Goal: Answer question/provide support

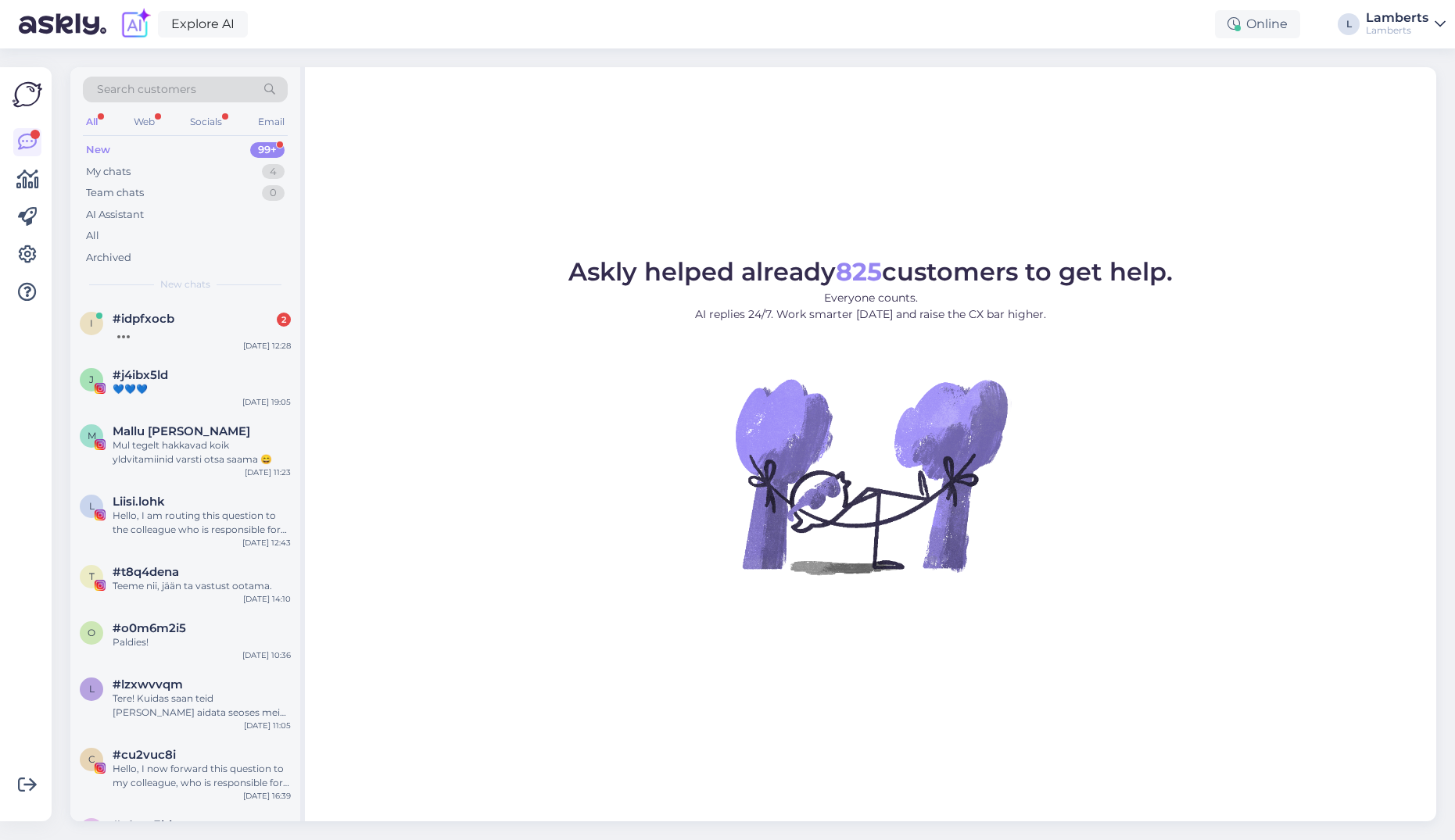
click at [202, 337] on div at bounding box center [202, 332] width 179 height 14
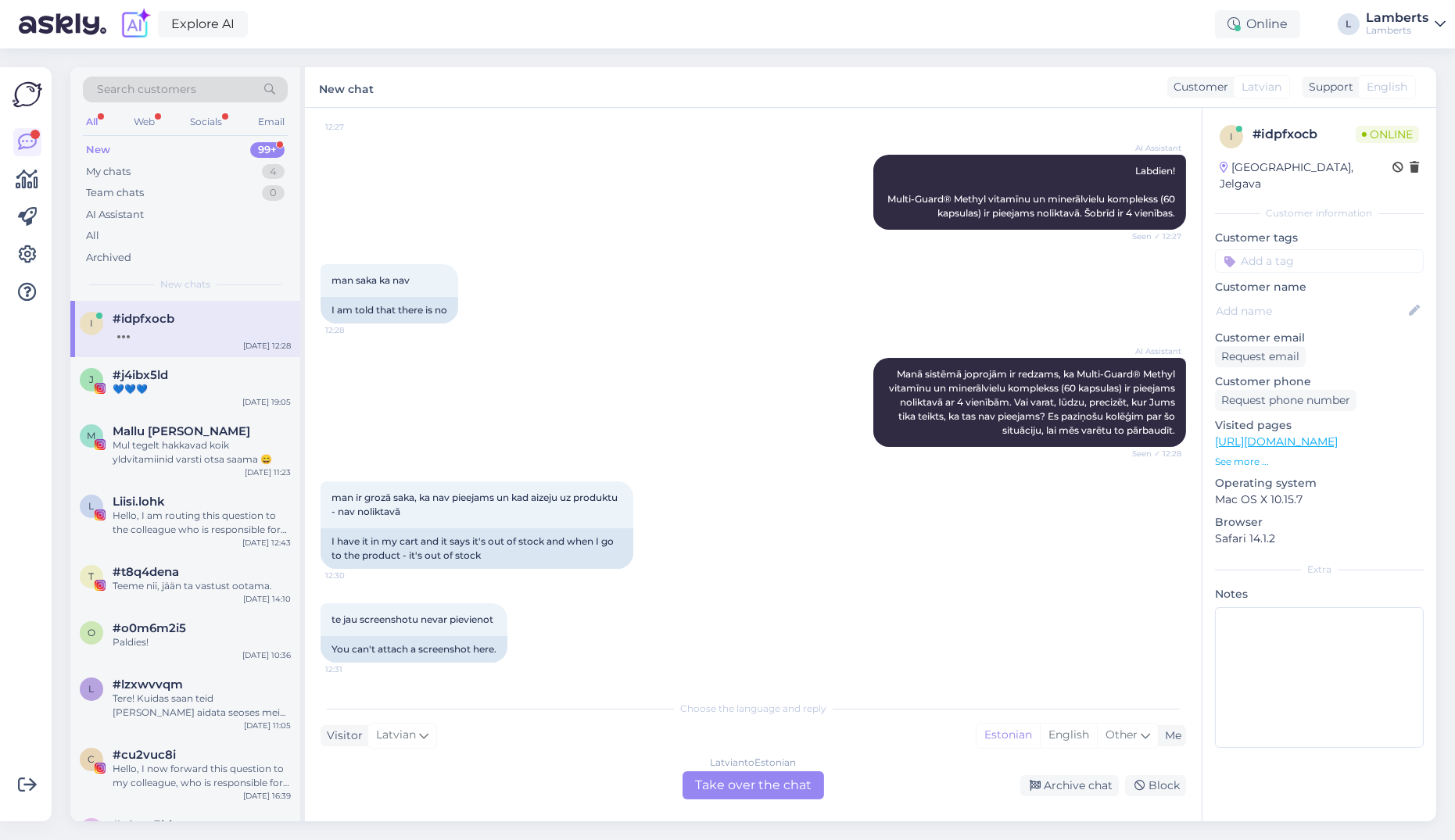
scroll to position [253, 0]
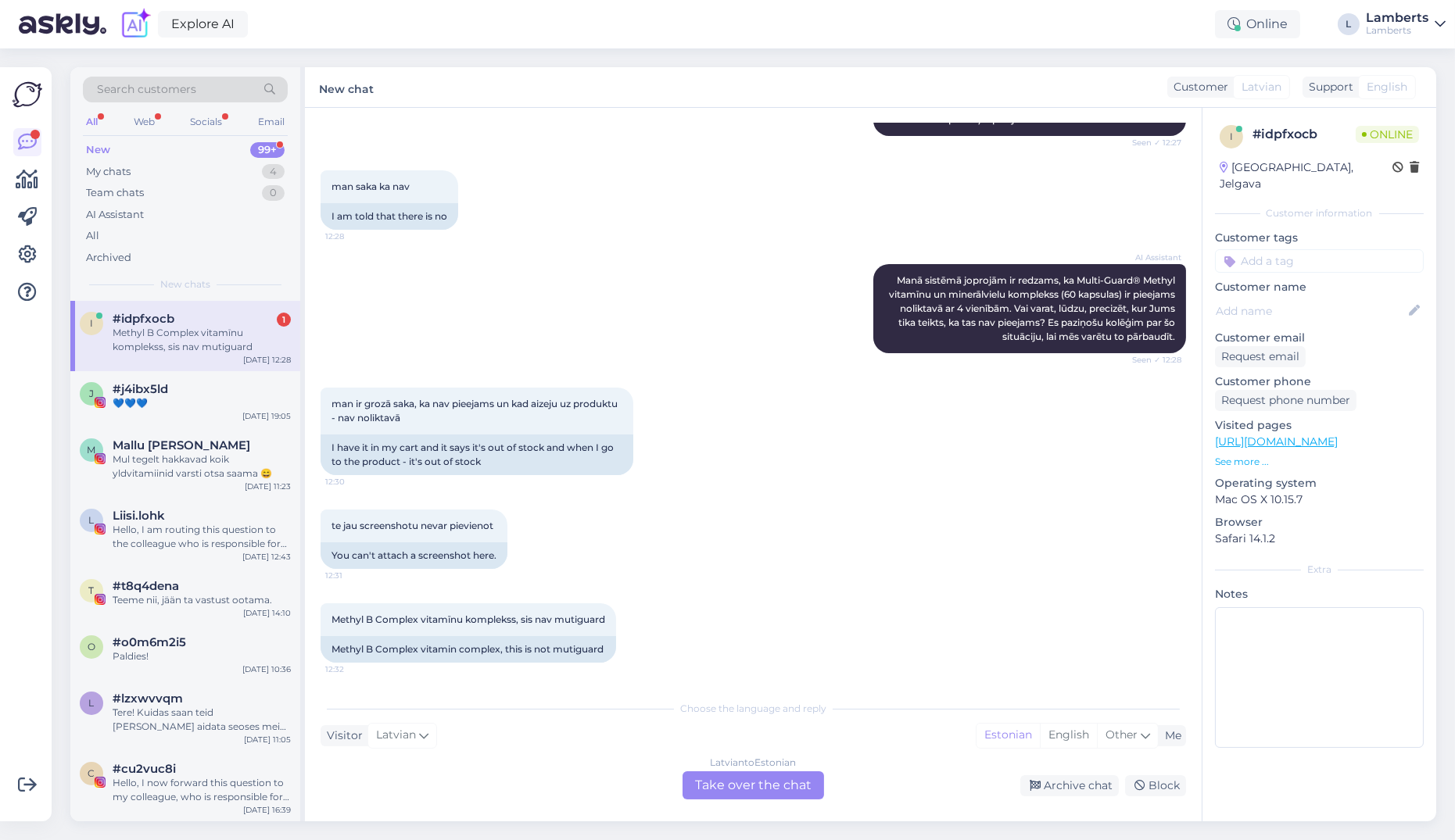
click at [772, 787] on div "[DEMOGRAPHIC_DATA] to Estonian Take over the chat" at bounding box center [753, 785] width 142 height 28
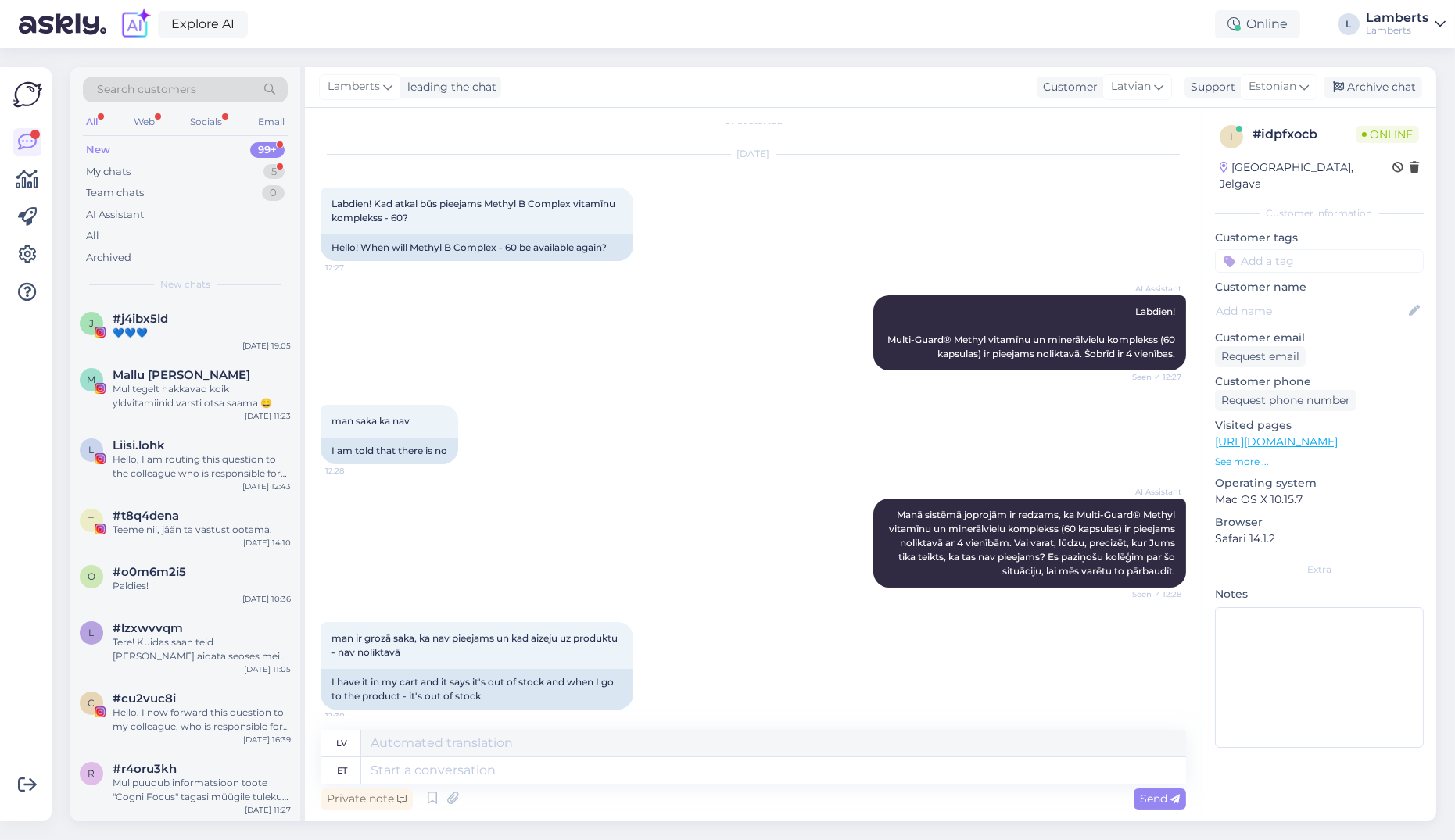
scroll to position [0, 0]
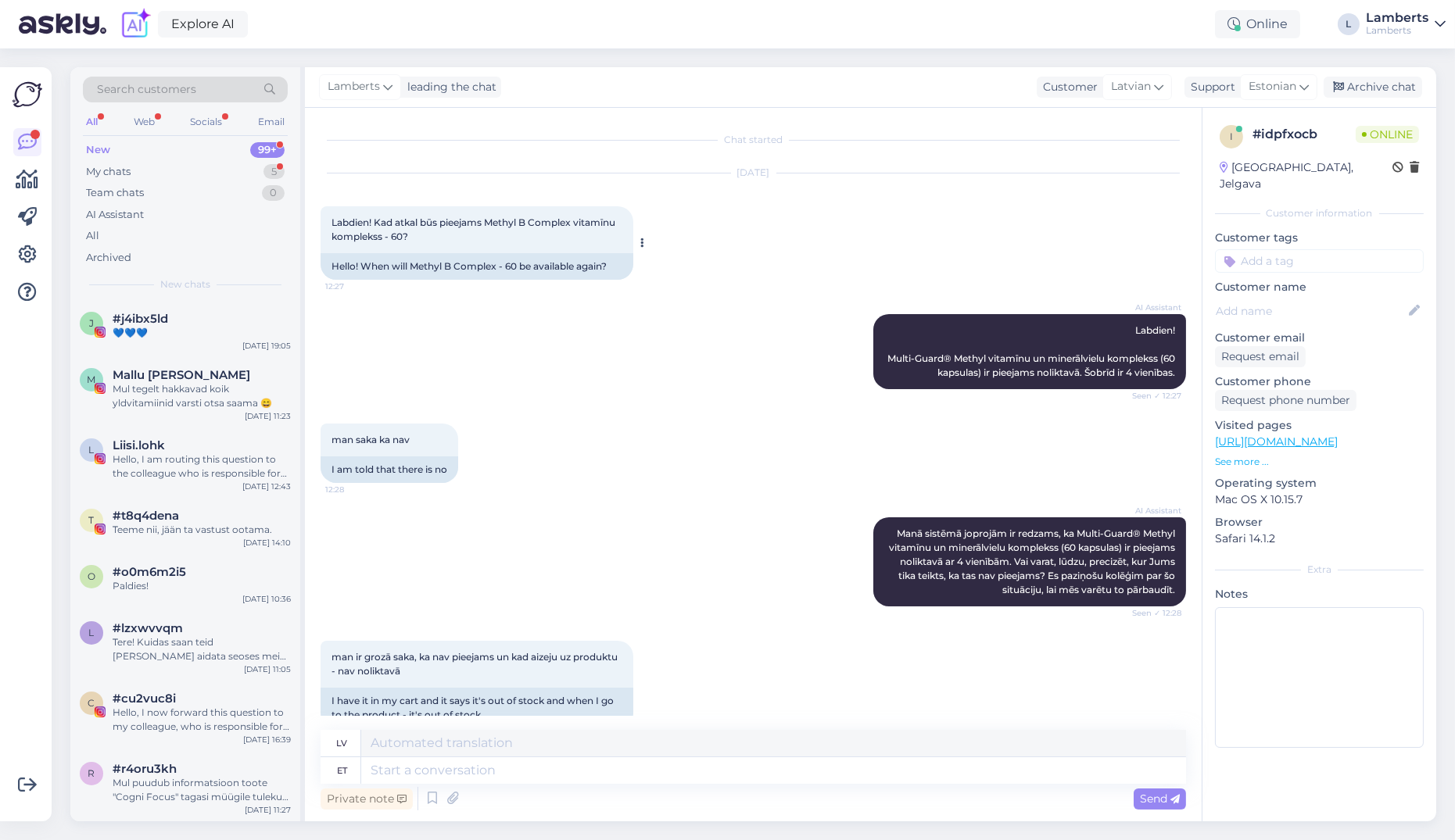
click at [496, 223] on span "Labdien! Kad atkal būs pieejams Methyl B Complex vitamīnu komplekss - 60?" at bounding box center [475, 229] width 286 height 26
drag, startPoint x: 414, startPoint y: 267, endPoint x: 475, endPoint y: 262, distance: 61.2
click at [475, 262] on div "Hello! When will Methyl B Complex - 60 be available again?" at bounding box center [476, 266] width 313 height 27
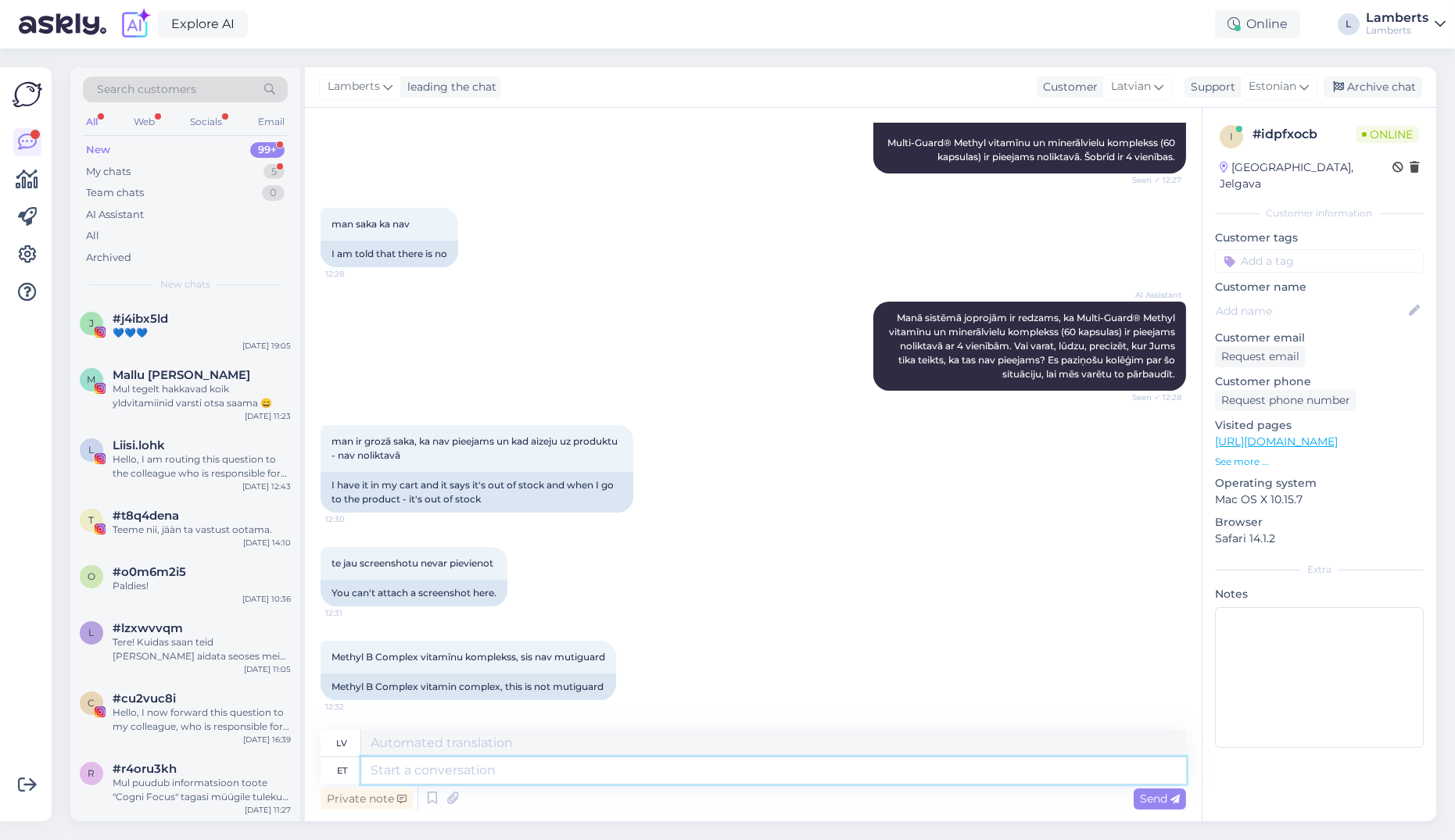
click at [719, 773] on textarea at bounding box center [773, 770] width 825 height 27
type textarea "Tere!"
type textarea "Sveiki!"
type textarea "Tere! Jah se"
type textarea "Sveiki! Jā"
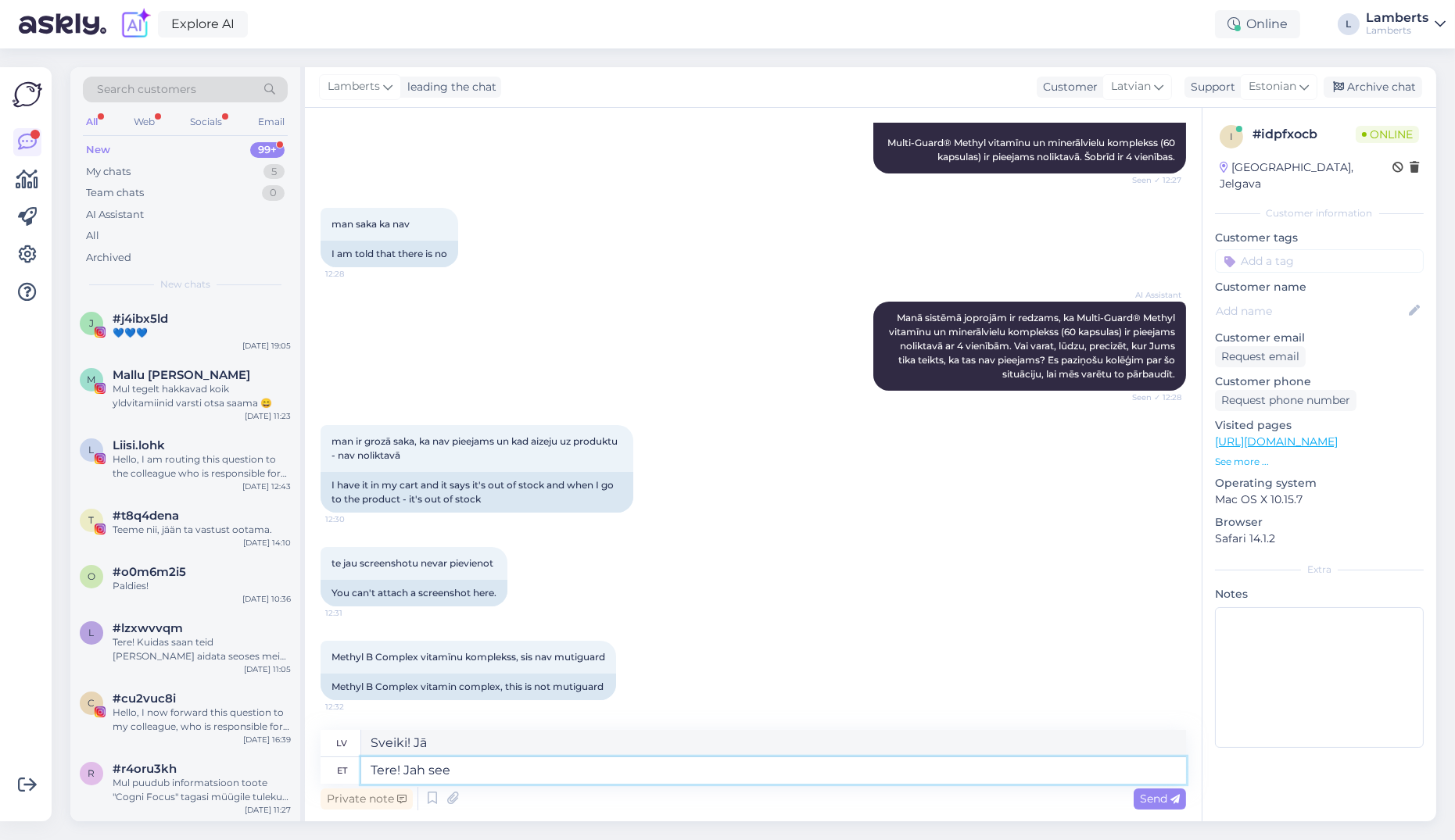
type textarea "Tere! Jah see t"
type textarea "Sveiki! [PERSON_NAME], tā ir!"
type textarea "Tere! Jah see toode o"
type textarea "Sveiki! [PERSON_NAME], šis produkts"
type textarea "Tere! Jah see toode on h"
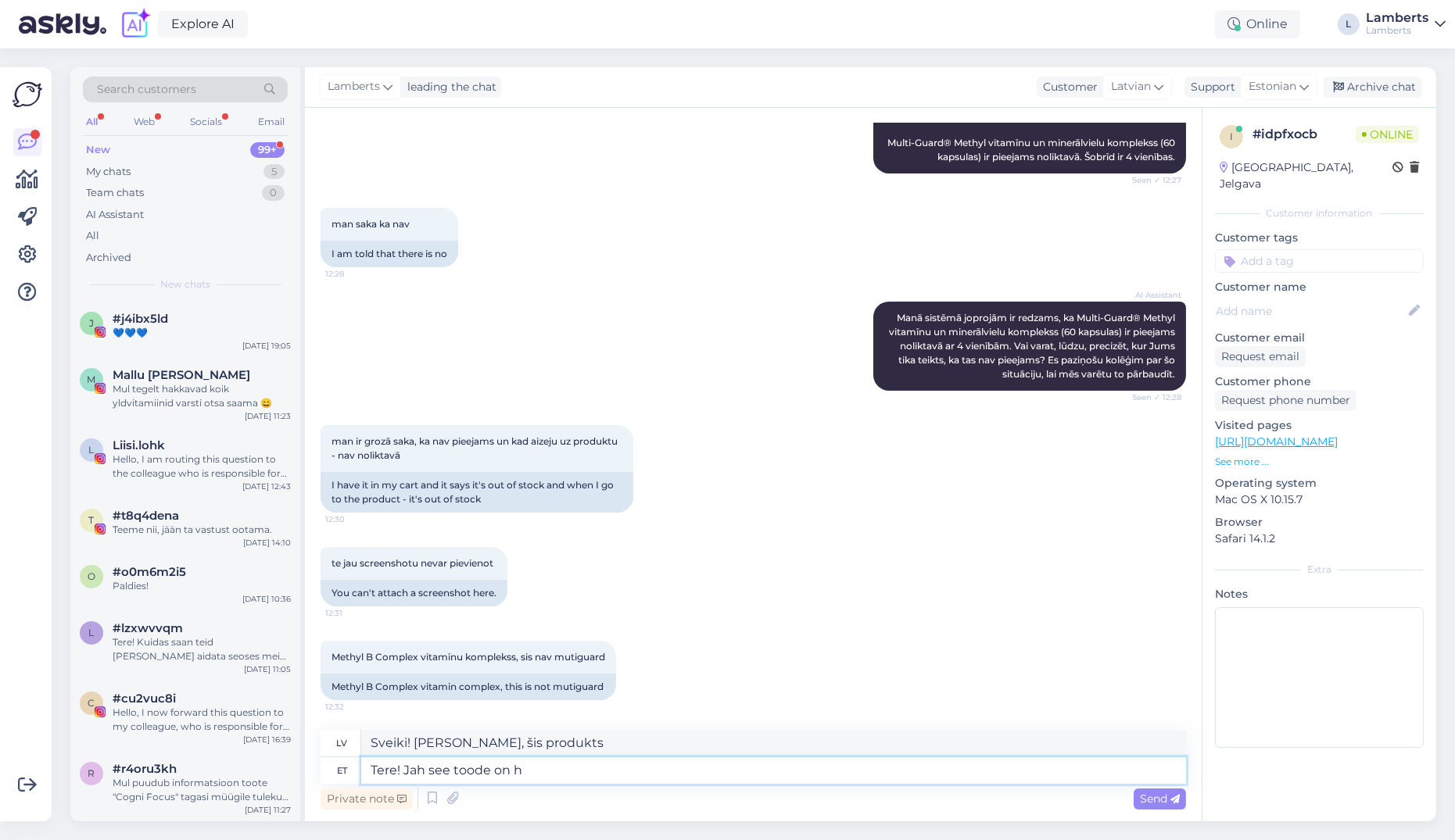
type textarea "Sveiki! [PERSON_NAME], šis produkts ir"
type textarea "Tere! Jah see toode on hetkel ka"
type textarea "Sveiki! [PERSON_NAME], šis produkts pašlaik ir pieejams."
type textarea "Tere! Jah see toode on hetkel kahjuks mei"
type textarea "Sveiki! [PERSON_NAME], šī prece diemžēl šobrīd nav pieejama."
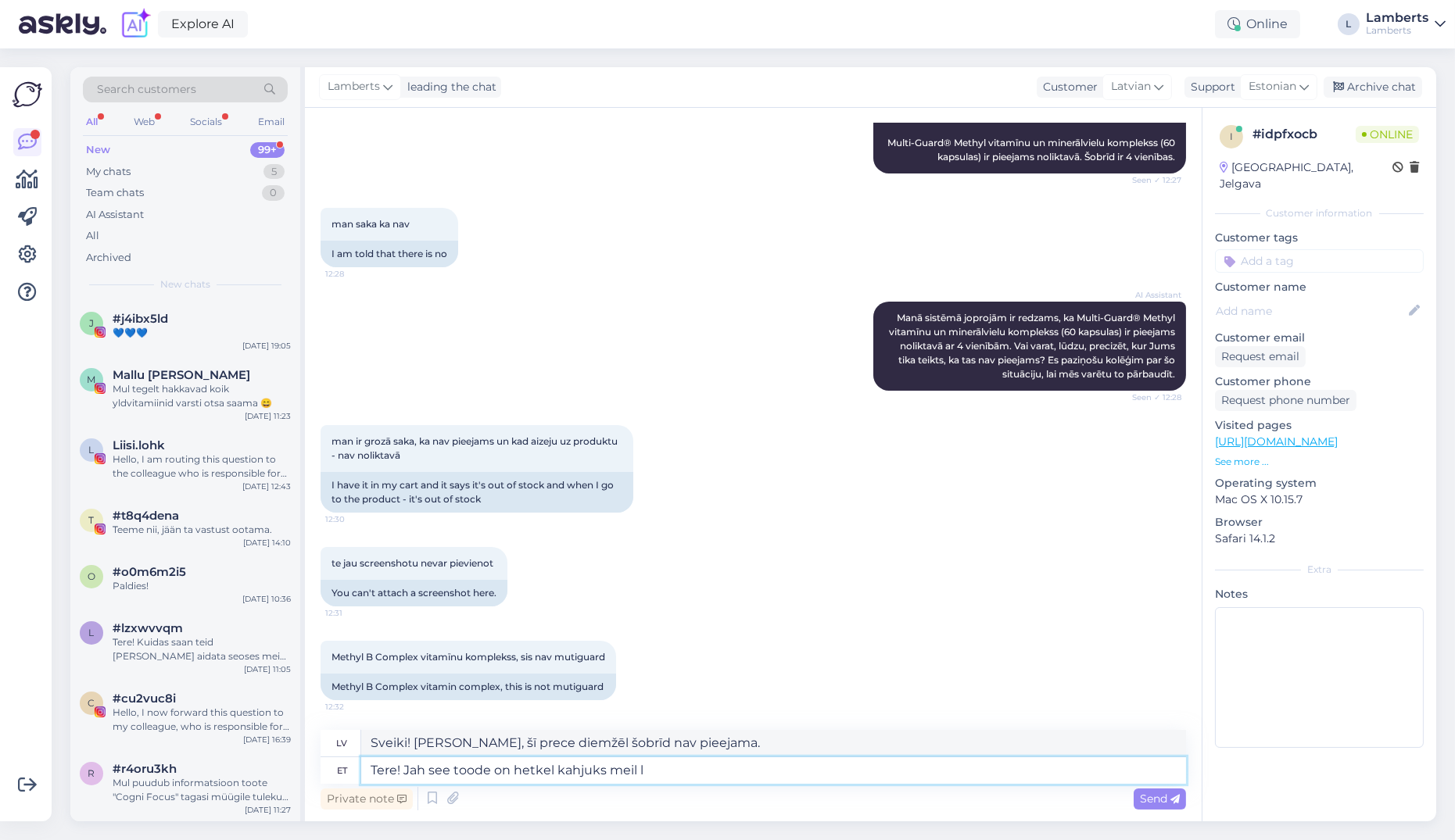
type textarea "Tere! Jah see toode on hetkel kahjuks meil la"
type textarea "Sveiki! [PERSON_NAME], diemžēl mums pašlaik ir šis produkts."
type textarea "Tere! Jah see toode on hetkel kahjuks meil laost"
type textarea "Sveiki! [PERSON_NAME], diemžēl šī prece pašlaik nav pieejama."
type textarea "Tere! Jah see toode on hetkel kahjuks meil laost otsas. Sed"
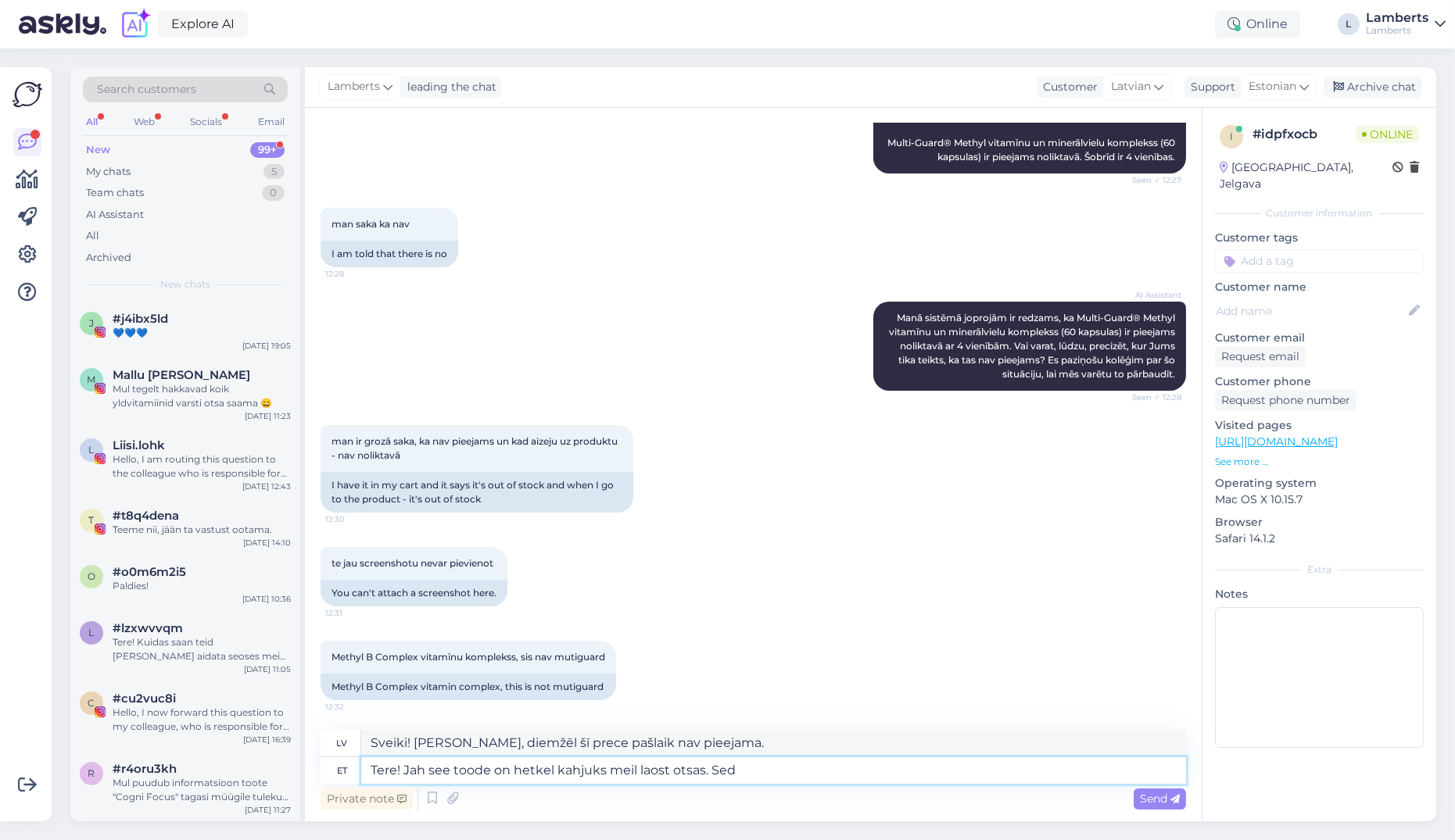
type textarea "Sveiki! [PERSON_NAME], diemžēl šī prece pašlaik nav pieejama. Sed"
type textarea "Tere! Jah see toode on hetkel kahjuks meil laost otsas. Seda"
type textarea "Sveiki! [PERSON_NAME], diemžēl šī prece pašlaik nav noliktavā. [PERSON_NAME]"
type textarea "Tere! Jah see toode on hetkel kahjuks meil laost otsas. Seda tuleb me"
type textarea "Sveiki! [PERSON_NAME], diemžēl šī prece pašlaik nav noliktavā. Tā būs."
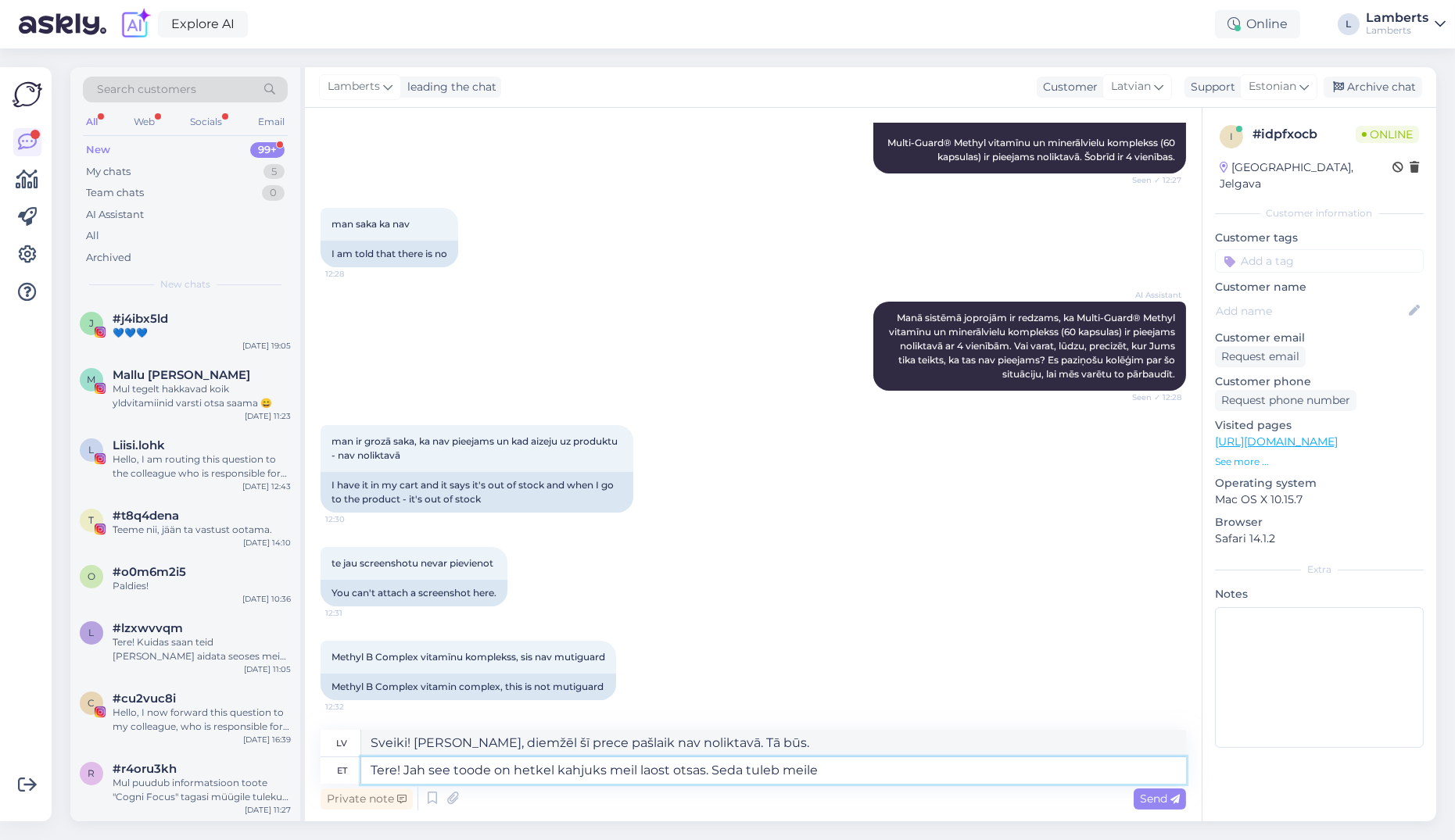
type textarea "Tere! Jah see toode on hetkel kahjuks meil laost otsas. Seda tuleb meile"
type textarea "Sveiki! [PERSON_NAME], diemžēl šī prece pašlaik nav noliktavā. Mums tā ir nepie…"
type textarea "Tere! Jah see toode on hetkel kahjuks meil laost otsas. Seda tuleb meile uuesti…"
type textarea "Sveiki! [PERSON_NAME], diemžēl šī prece pašlaik nav noliktavā. Mēs to papildinā…"
type textarea "Tere! Jah see toode on hetkel kahjuks meil laost otsas. Seda tuleb meile uuesti…"
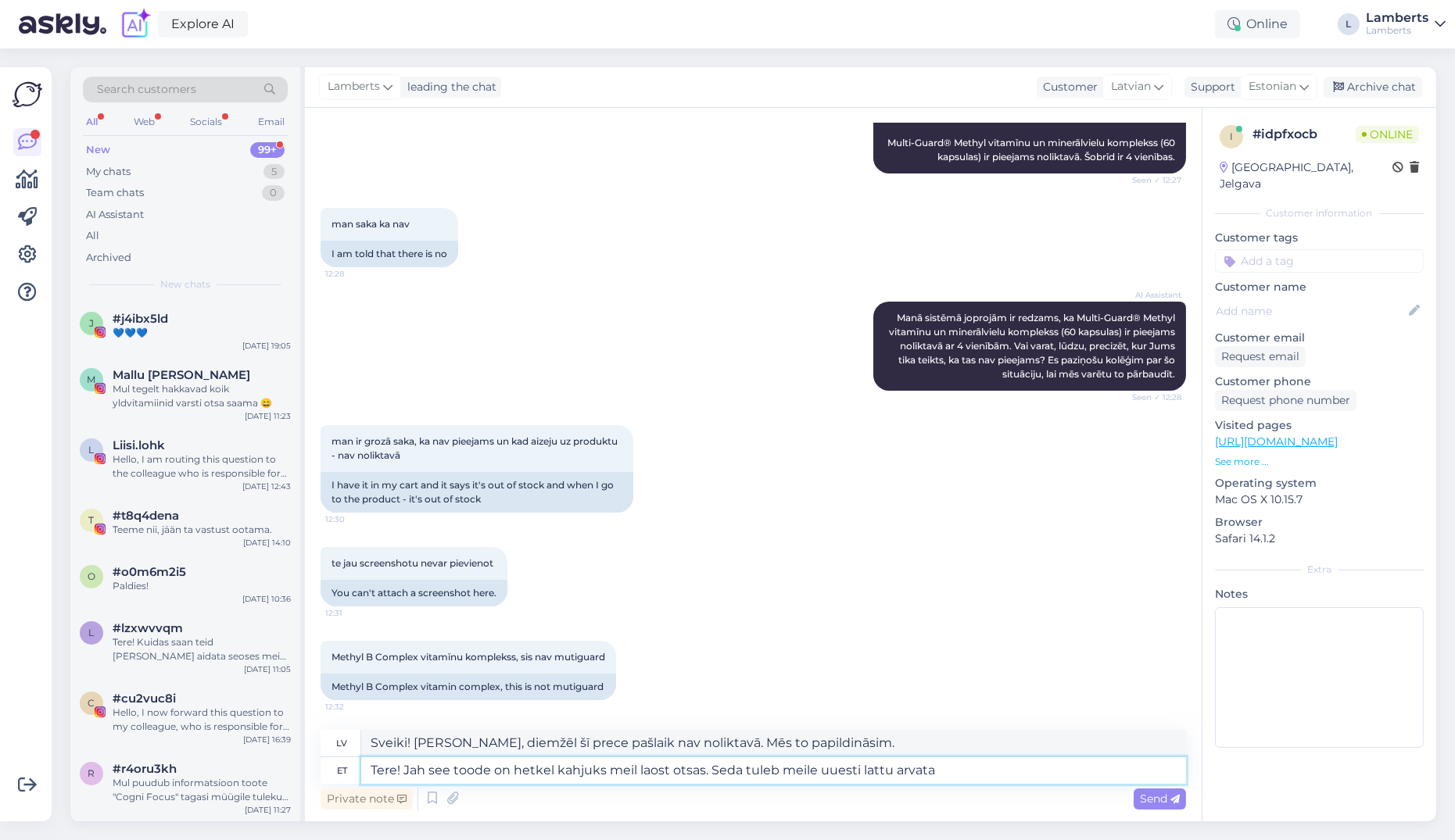
type textarea "Sveiki! [PERSON_NAME], diemžēl šī prece pašlaik nav noliktavā. Mums tā ir jāpap…"
type textarea "Tere! Jah see toode on hetkel kahjuks meil laost otsas. Seda tuleb meile uuesti…"
type textarea "Sveiki! [PERSON_NAME], diemžēl šī prece pašlaik nav noliktavā. Iespējams, tā dr…"
type textarea "Tere! Jah see toode on hetkel kahjuks meil laost otsas. Seda tuleb meile uuesti…"
type textarea "Sveiki! [PERSON_NAME], šī prece pašlaik nav noliktavā. Visticamāk, tā atkal būs…"
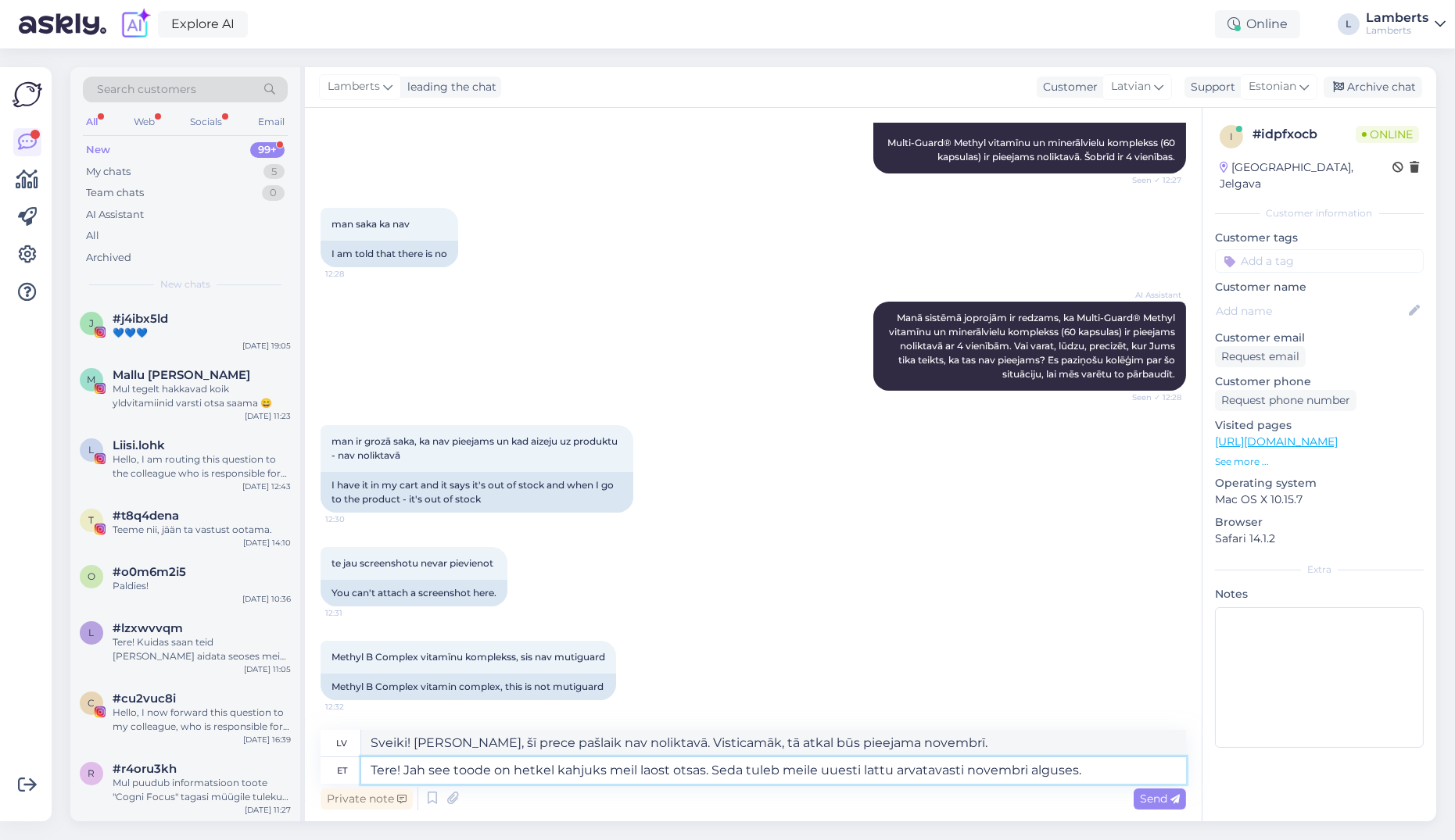
type textarea "Tere! Jah see toode on hetkel kahjuks meil laost otsas. Seda tuleb meile uuesti…"
type textarea "Sveiki! [PERSON_NAME], diemžēl šī prece pašlaik nav noliktavā. Visticamāk, tā a…"
type textarea "Tere! Jah see toode on hetkel kahjuks meil laost otsas. Seda tuleb meile uuesti…"
type textarea "Sveiki! [PERSON_NAME], šī prece pašlaik nav noliktavā. Visticamāk, tā atkal būs…"
type textarea "Tere! Jah see toode on hetkel kahjuks meil laost otsas. Seda tuleb meile uuesti…"
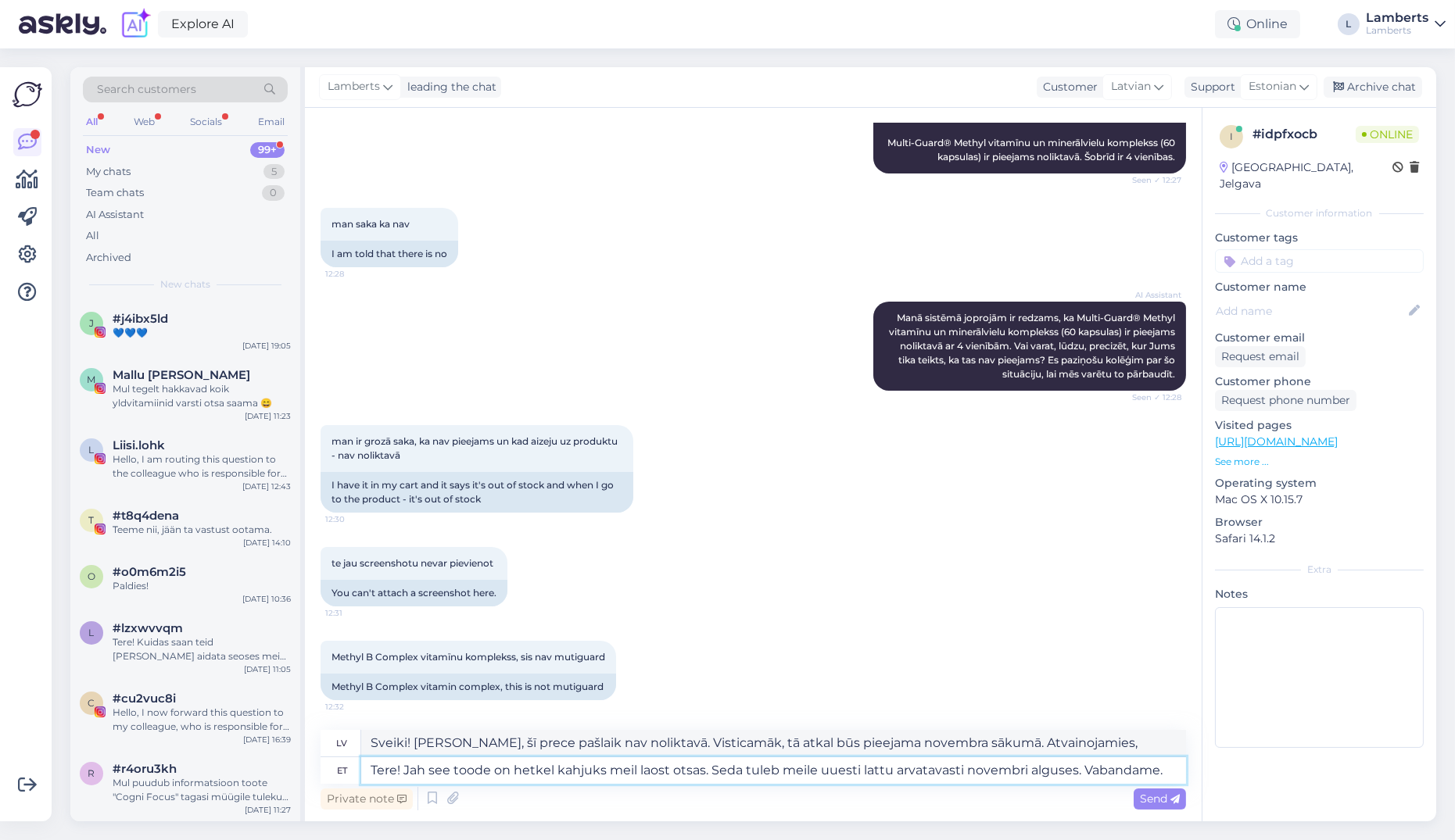
type textarea "Sveiki! [PERSON_NAME], šī prece pašlaik nav noliktavā. Visticamāk, tā atkal būs…"
type textarea "Tere! Jah see toode on hetkel kahjuks meil laost otsas. Seda tuleb meile uuesti…"
click at [1169, 792] on span "Send" at bounding box center [1160, 798] width 40 height 14
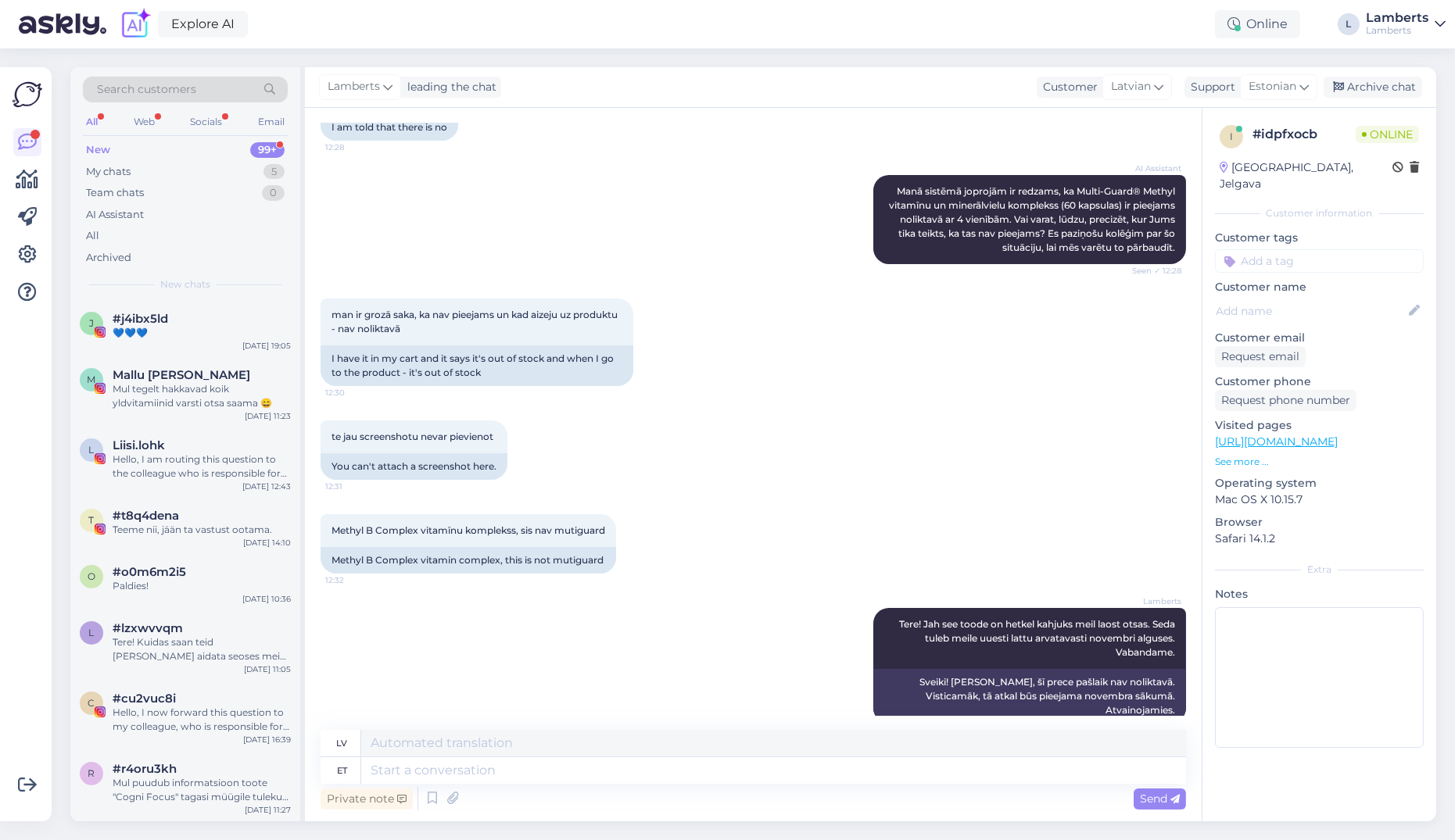
scroll to position [352, 0]
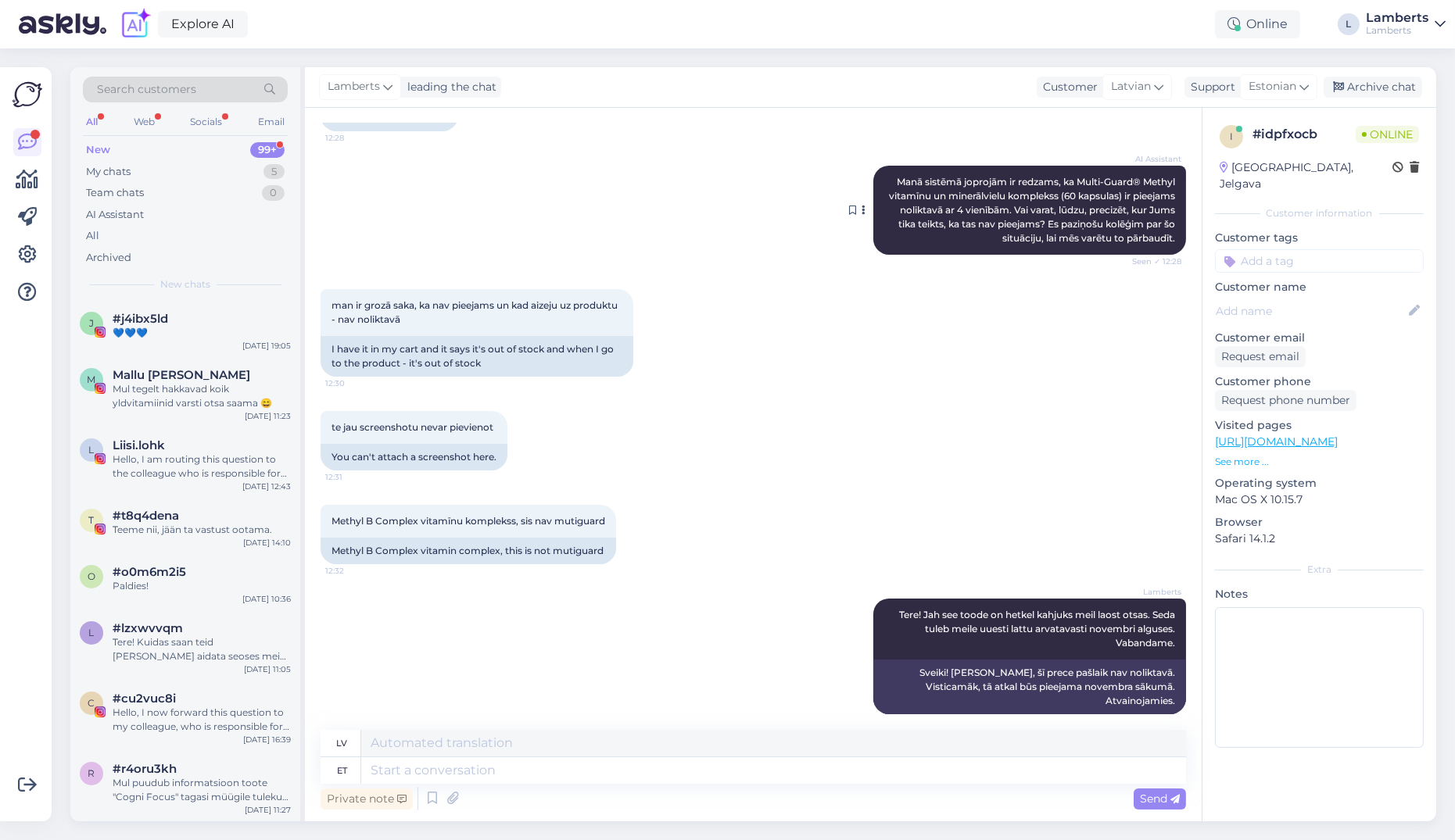
click at [994, 223] on span "Manā sistēmā joprojām ir redzams, ka Multi-Guard® Methyl vitamīnu un minerālvie…" at bounding box center [1033, 210] width 288 height 68
click at [863, 208] on icon at bounding box center [864, 211] width 4 height 10
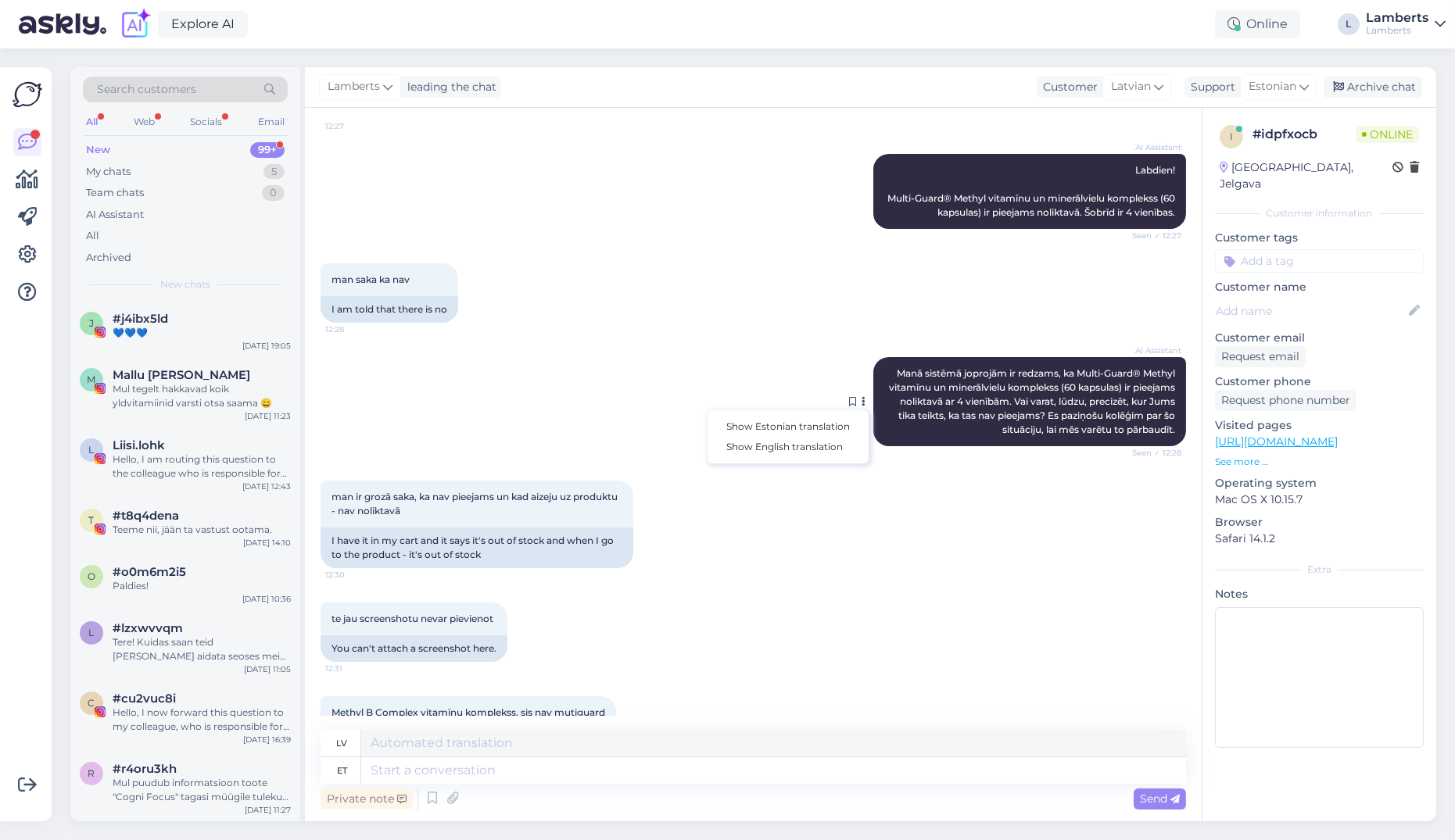
scroll to position [151, 0]
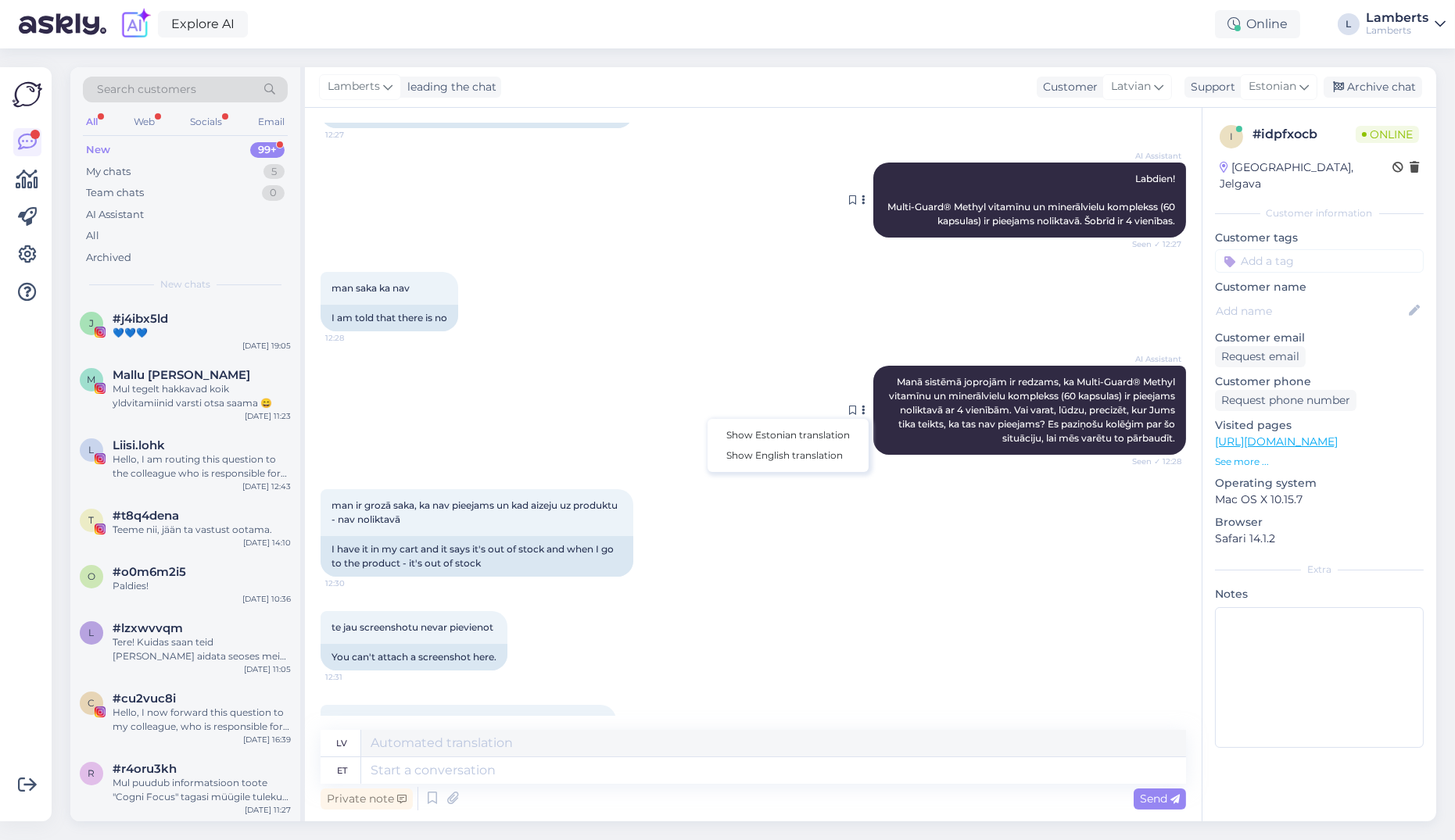
click at [926, 215] on span "Labdien! Multi-Guard® Methyl vitamīnu un minerālvielu komplekss (60 kapsulas) i…" at bounding box center [1033, 200] width 290 height 54
click at [859, 203] on button at bounding box center [864, 200] width 10 height 14
click at [814, 230] on link "Show Estonian translation" at bounding box center [788, 224] width 161 height 20
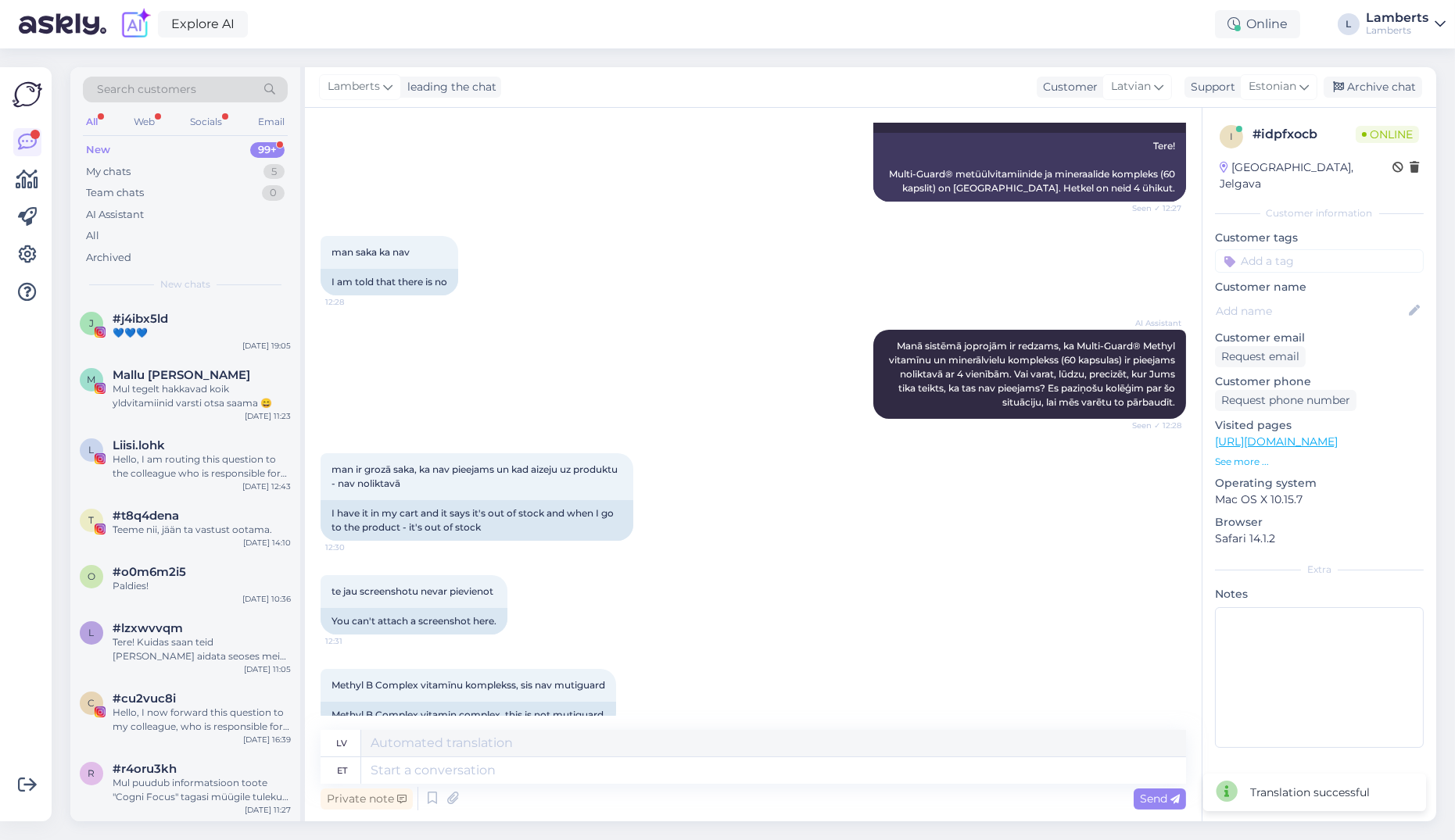
scroll to position [261, 0]
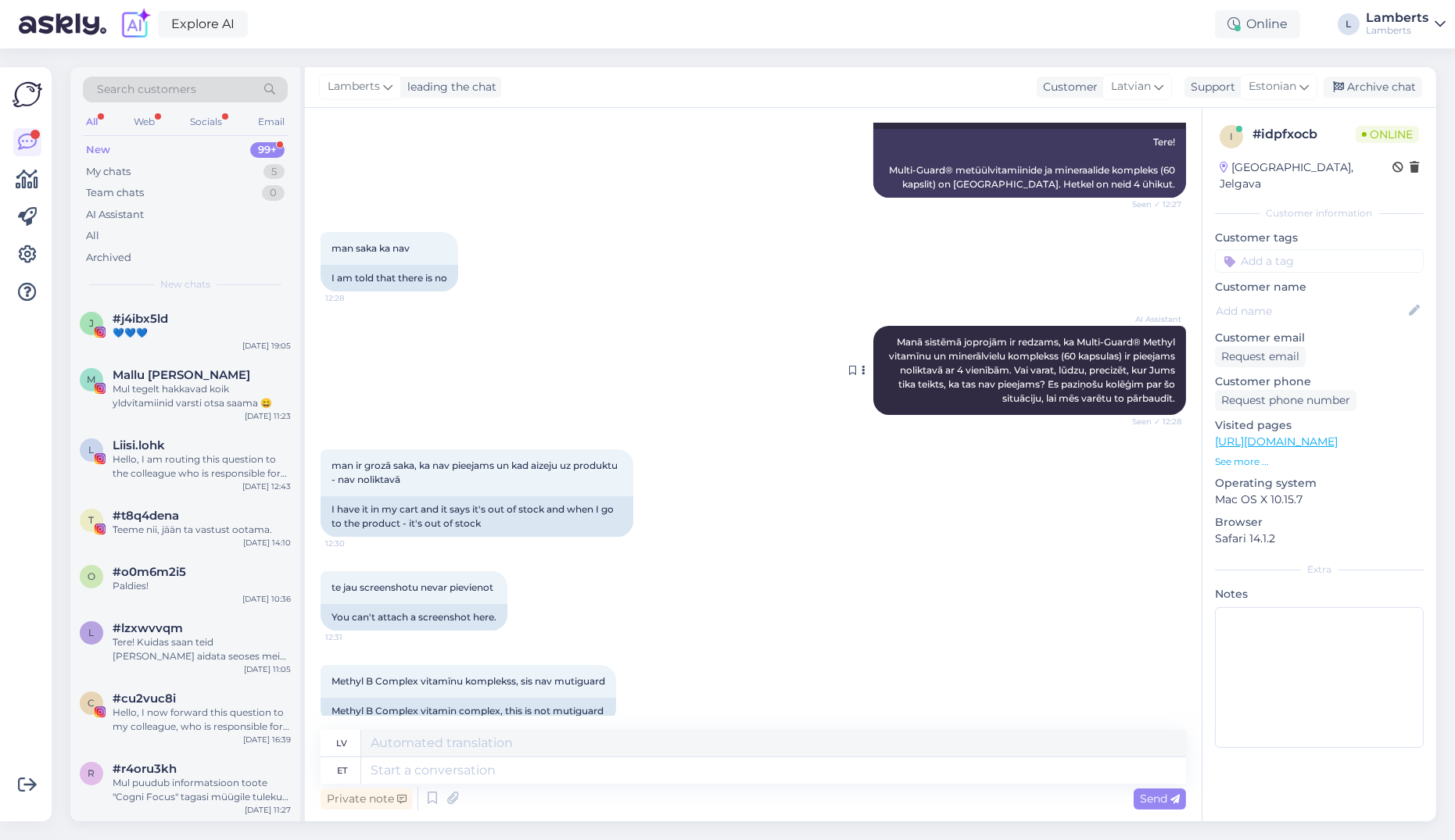
click at [859, 373] on button at bounding box center [864, 370] width 10 height 14
click at [812, 401] on link "Show Estonian translation" at bounding box center [788, 395] width 161 height 20
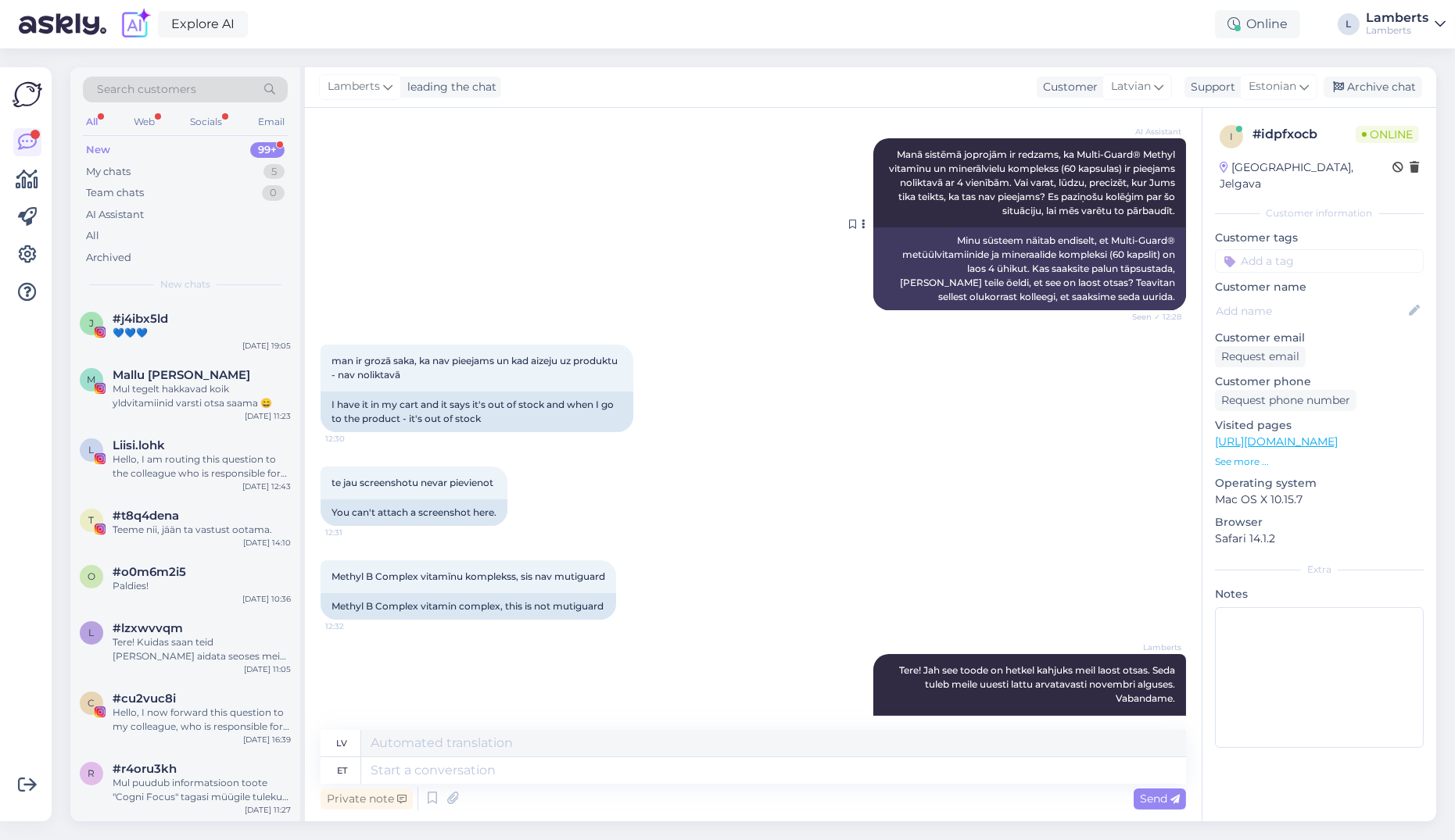
scroll to position [504, 0]
